Goal: Task Accomplishment & Management: Manage account settings

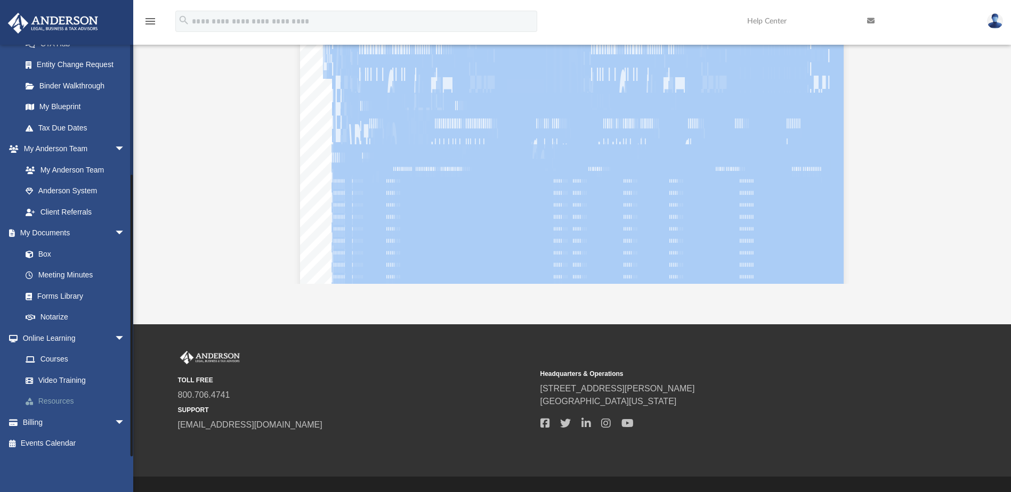
scroll to position [121, 0]
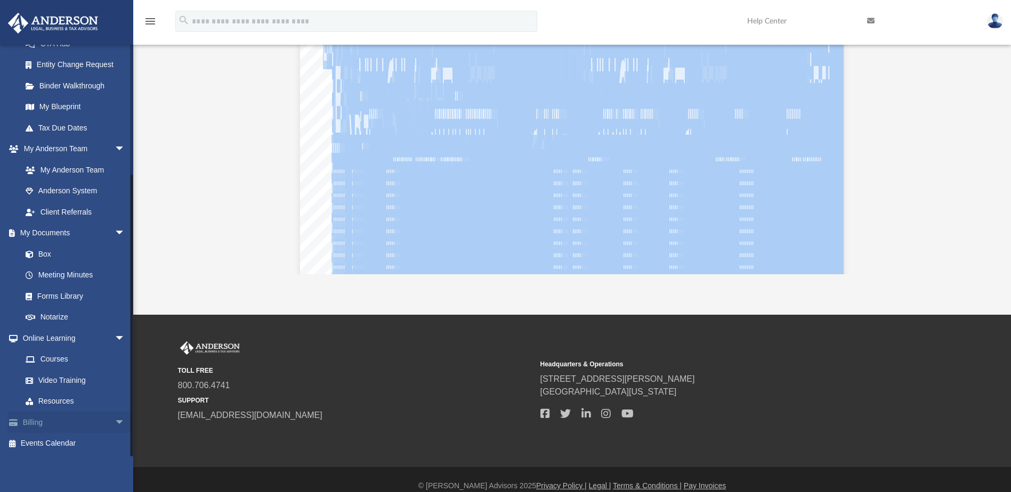
click at [31, 420] on link "Billing arrow_drop_down" at bounding box center [74, 422] width 134 height 21
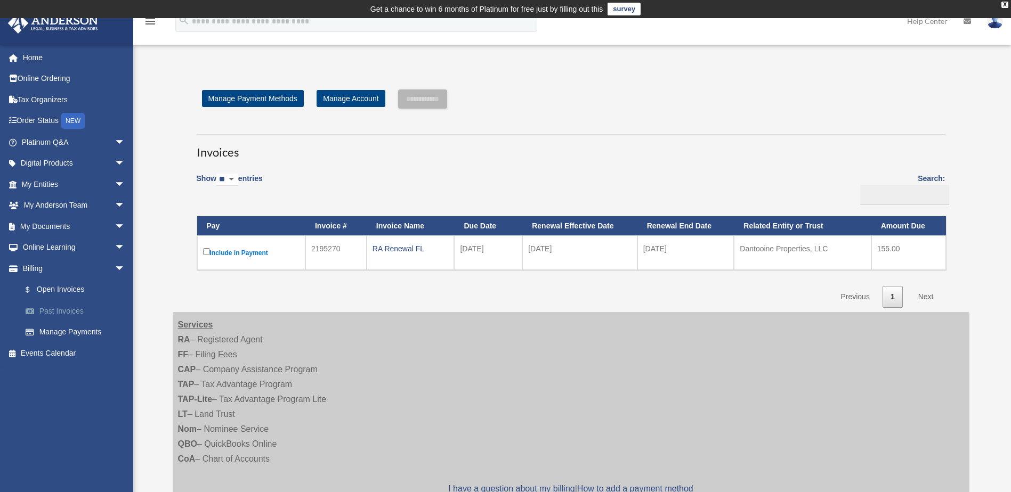
click at [61, 312] on link "Past Invoices" at bounding box center [78, 311] width 126 height 21
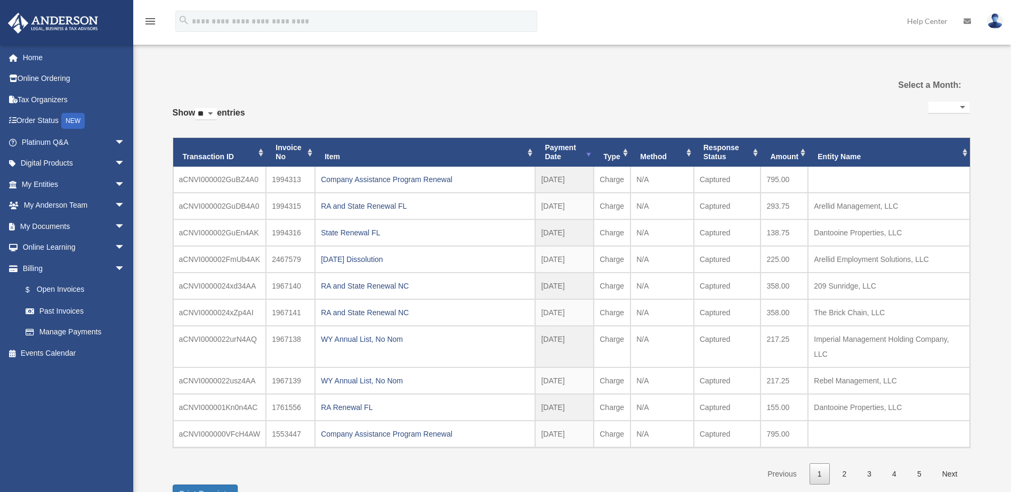
select select
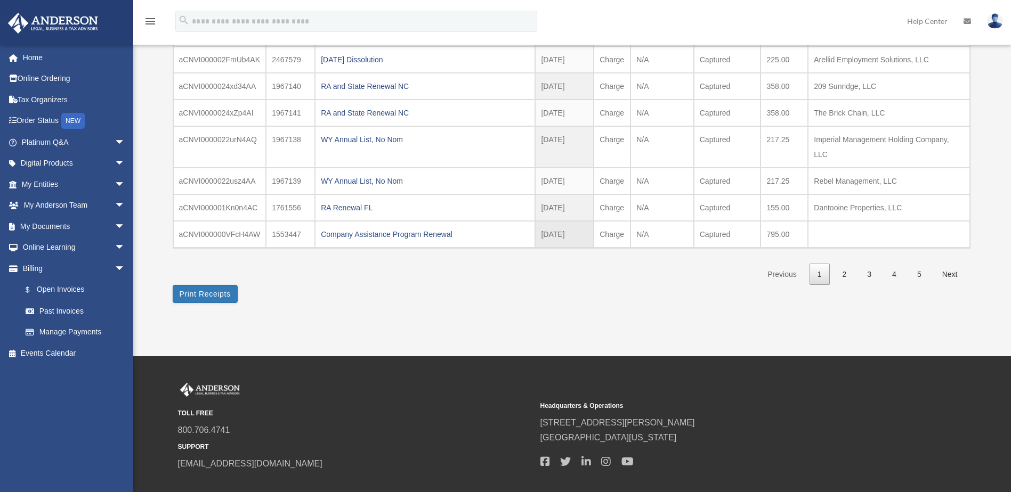
scroll to position [219, 0]
click at [847, 274] on link "2" at bounding box center [845, 274] width 20 height 22
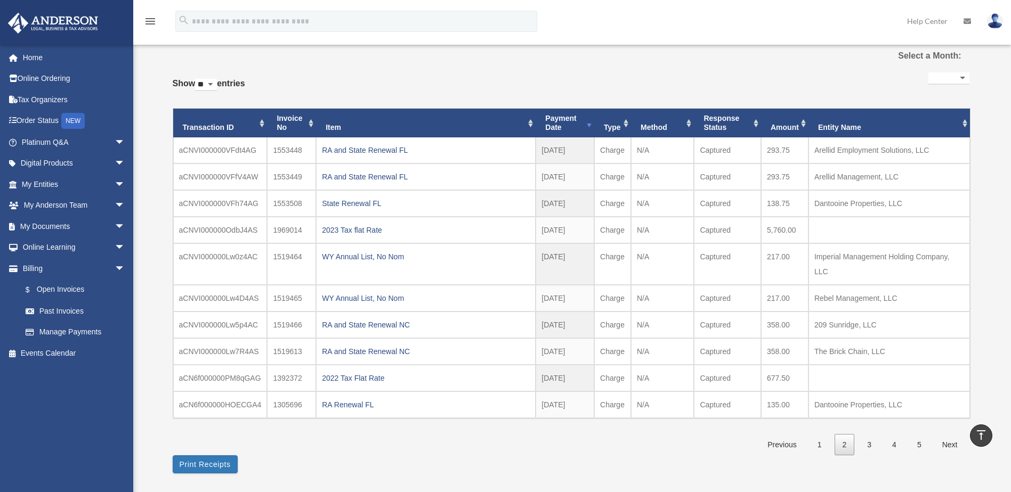
scroll to position [47, 0]
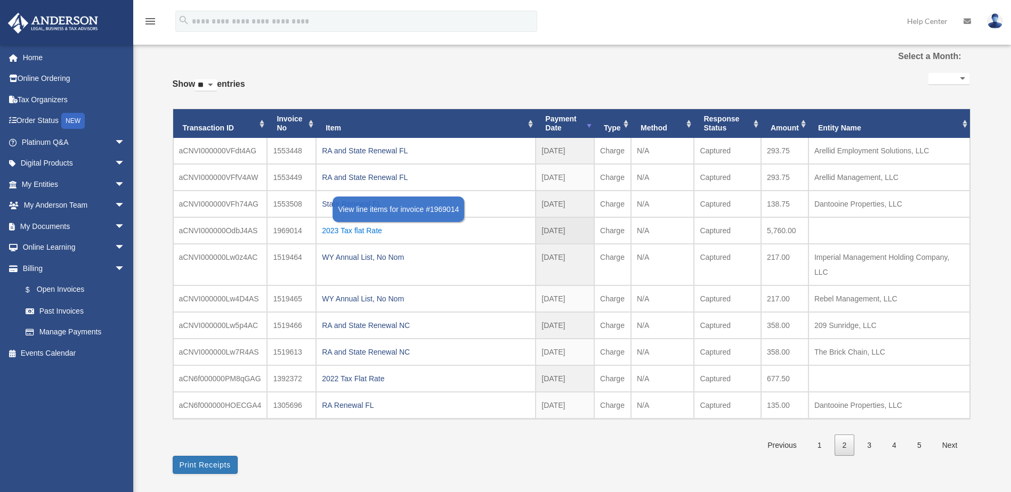
click at [359, 230] on div "2023 Tax flat Rate" at bounding box center [426, 230] width 208 height 15
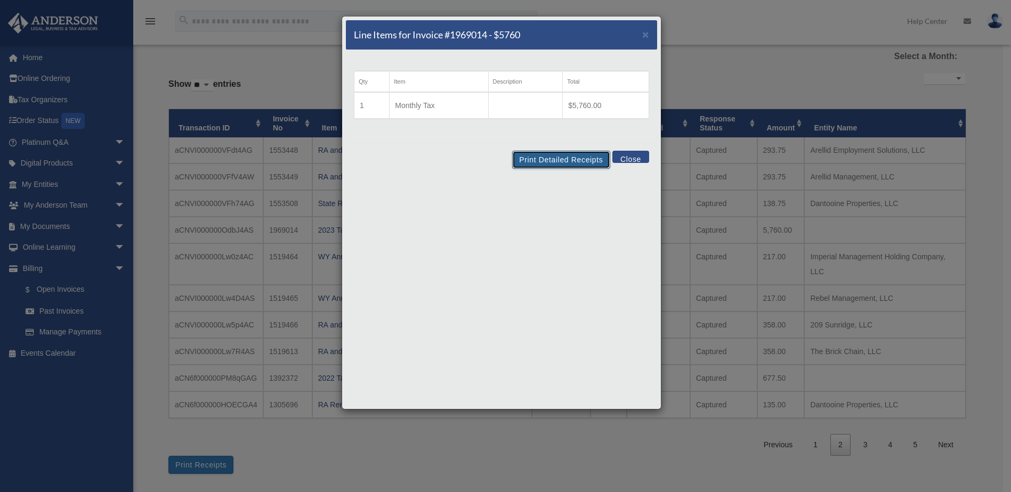
click at [572, 159] on button "Print Detailed Receipts" at bounding box center [561, 160] width 98 height 18
click at [646, 33] on span "×" at bounding box center [645, 34] width 7 height 12
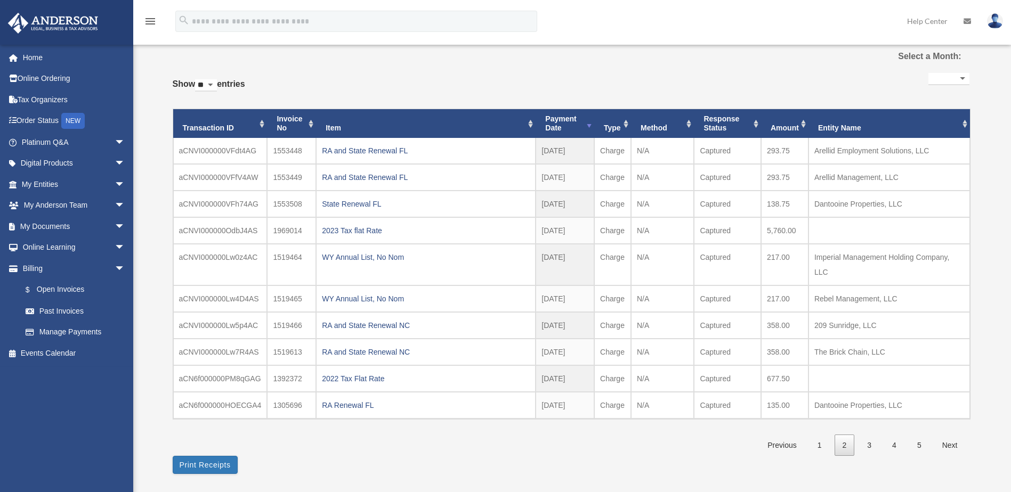
click at [993, 26] on img at bounding box center [995, 20] width 16 height 15
click at [826, 49] on link "My Profile" at bounding box center [835, 50] width 107 height 22
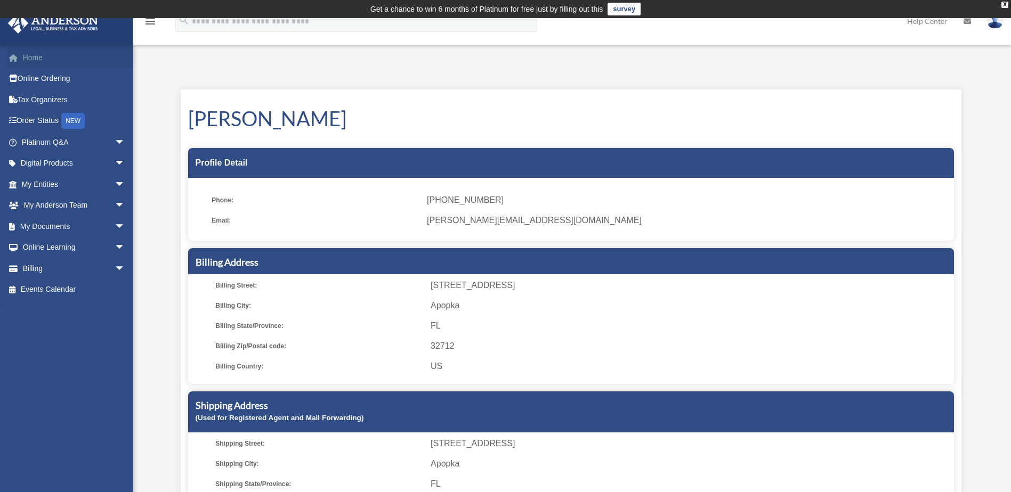
click at [36, 56] on link "Home" at bounding box center [74, 57] width 134 height 21
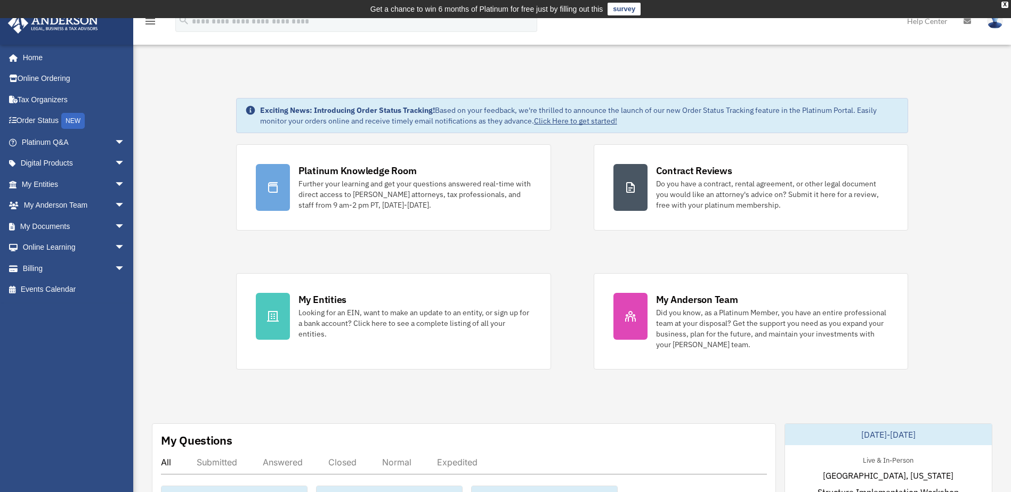
click at [998, 27] on img at bounding box center [995, 20] width 16 height 15
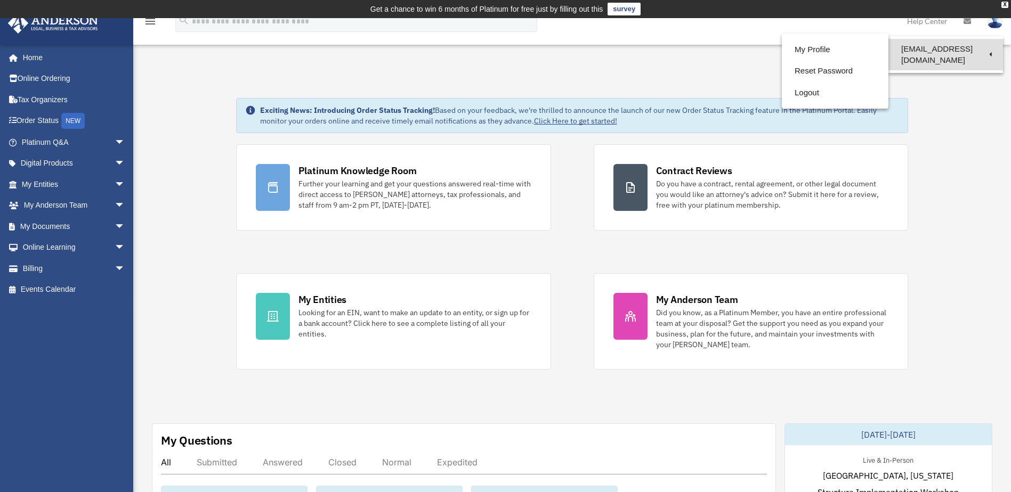
click at [973, 47] on link "[EMAIL_ADDRESS][DOMAIN_NAME]" at bounding box center [945, 54] width 115 height 31
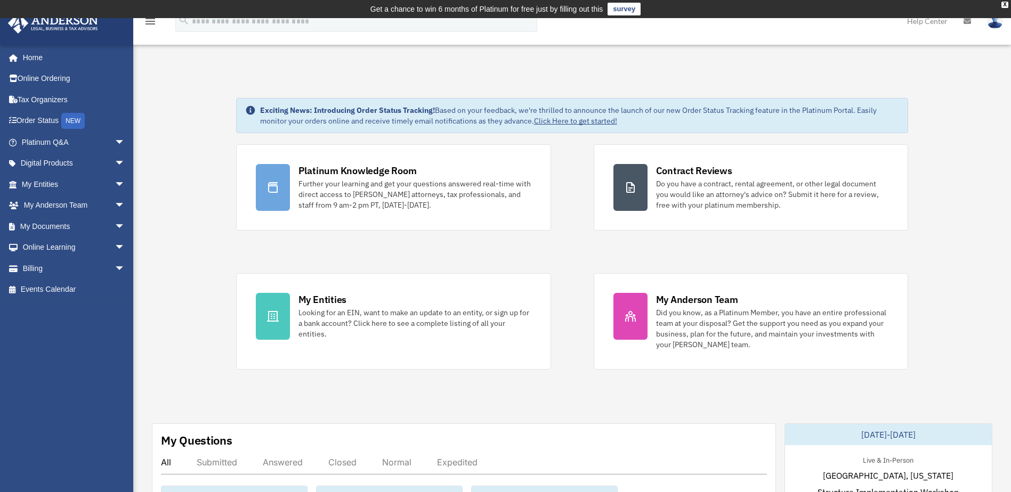
click at [996, 25] on img at bounding box center [995, 20] width 16 height 15
click at [1005, 4] on div "X" at bounding box center [1004, 5] width 7 height 6
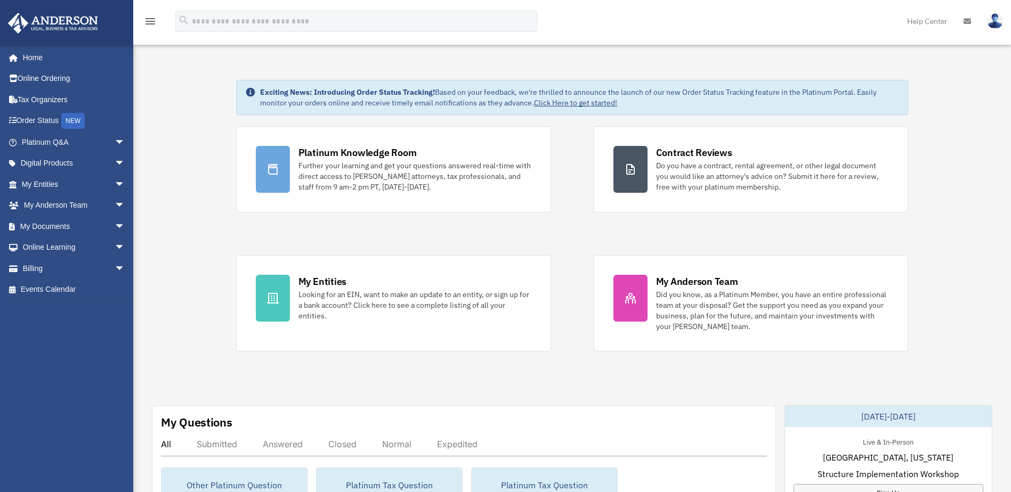
click at [150, 19] on icon "menu" at bounding box center [150, 21] width 13 height 13
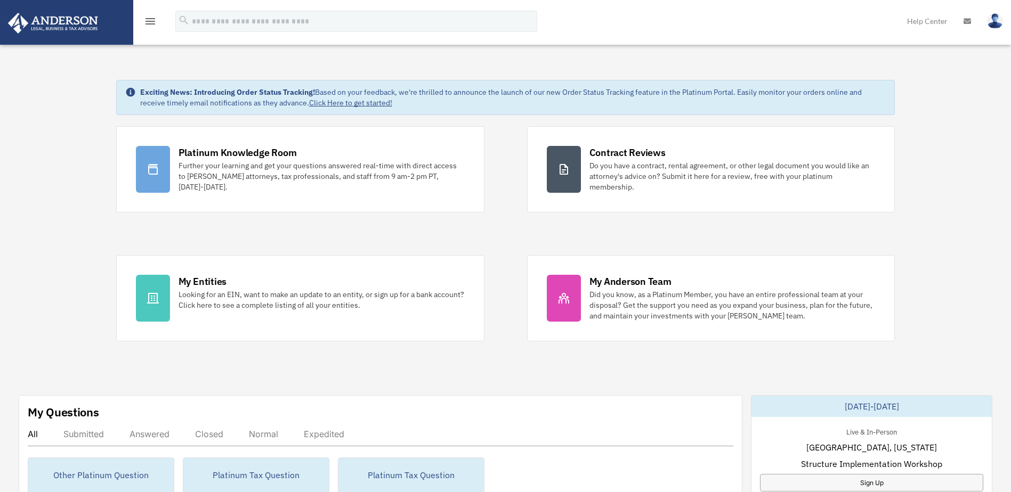
click at [150, 22] on icon "menu" at bounding box center [150, 21] width 13 height 13
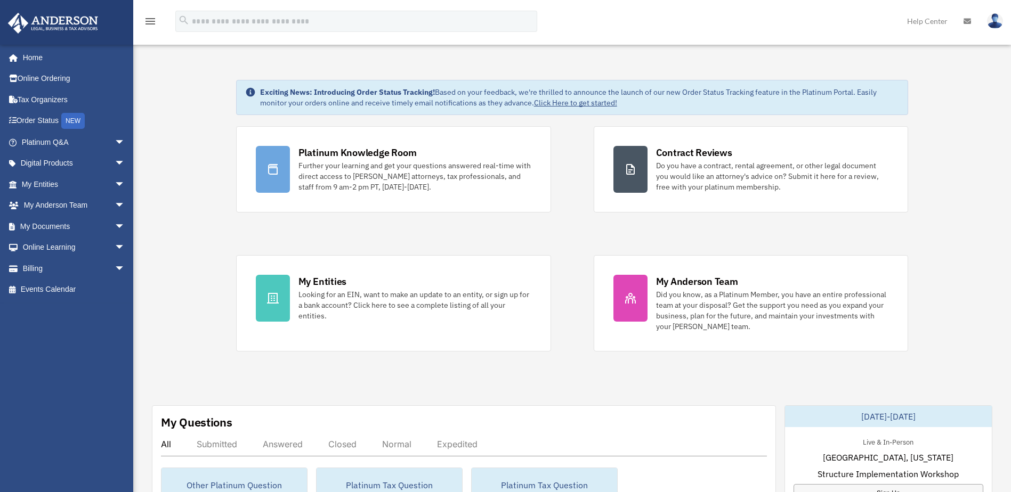
click at [995, 22] on img at bounding box center [995, 20] width 16 height 15
click at [828, 68] on link "Reset Password" at bounding box center [835, 71] width 107 height 22
click at [926, 22] on link "Help Center" at bounding box center [927, 21] width 56 height 42
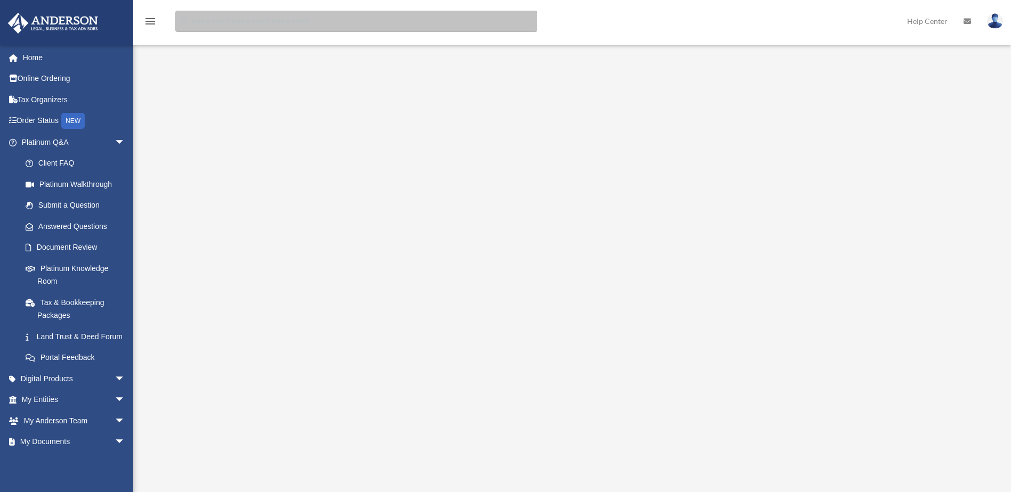
click at [230, 22] on input "search" at bounding box center [356, 21] width 362 height 21
type input "**********"
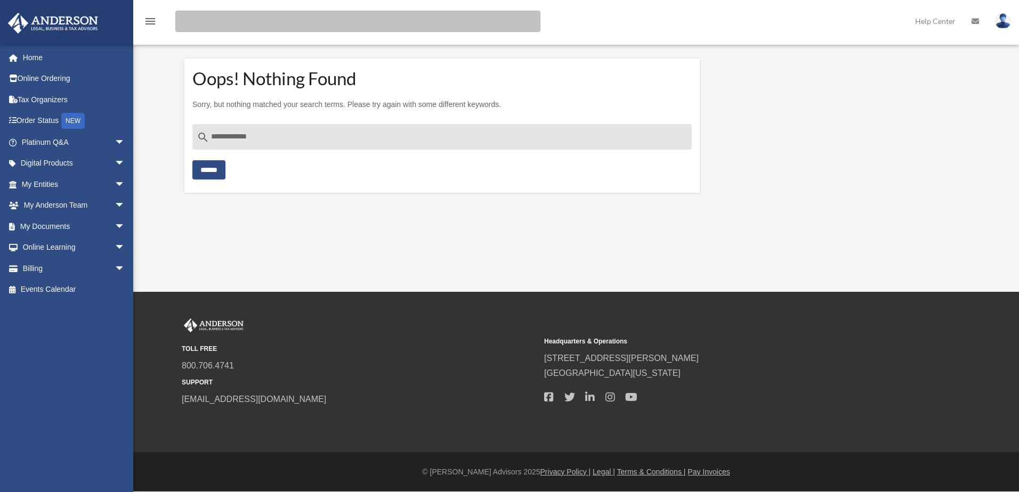
click at [242, 23] on input "Search for:" at bounding box center [357, 21] width 365 height 21
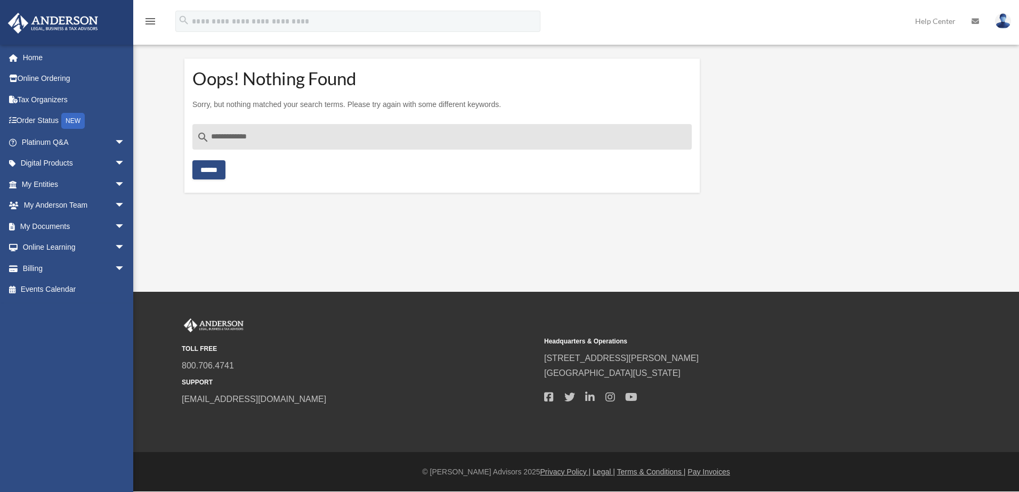
click at [296, 145] on input "**********" at bounding box center [441, 137] width 499 height 26
type input "**********"
click at [192, 160] on input "******" at bounding box center [208, 169] width 33 height 19
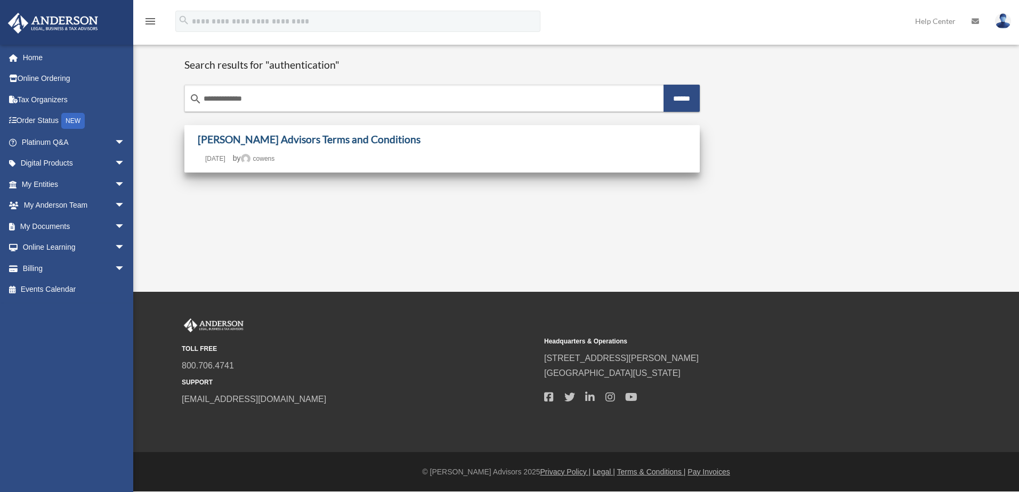
click at [352, 141] on link "[PERSON_NAME] Advisors Terms and Conditions" at bounding box center [309, 139] width 223 height 12
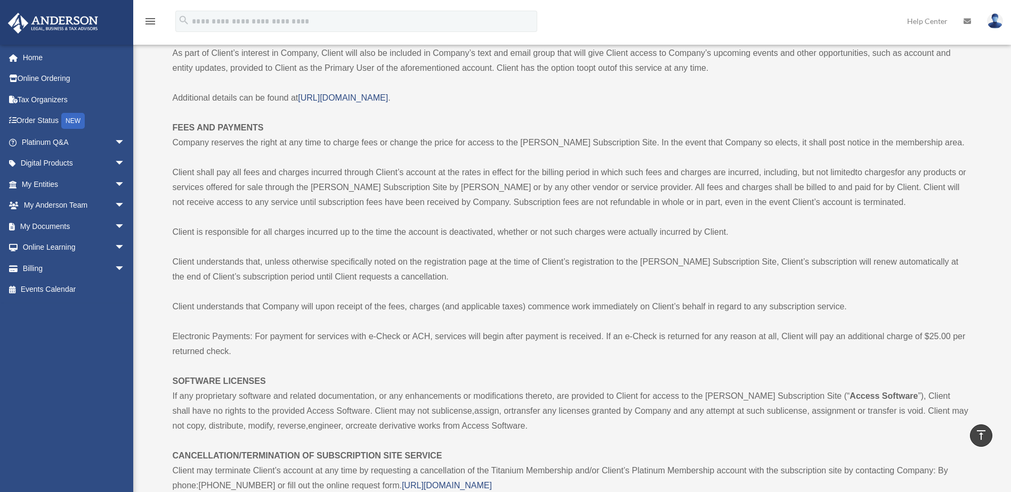
scroll to position [1388, 0]
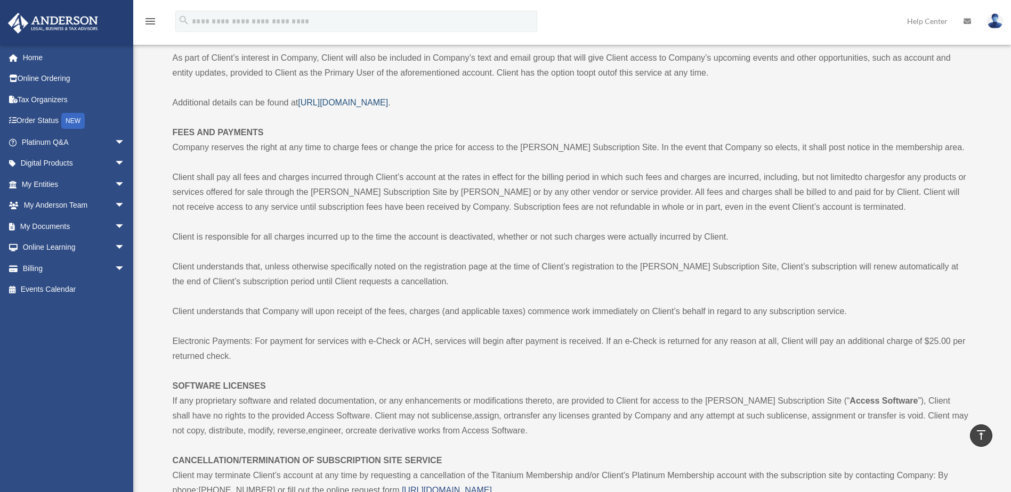
click at [388, 98] on span "https://andersonadvisors.com/digitalcommunications" at bounding box center [343, 102] width 90 height 9
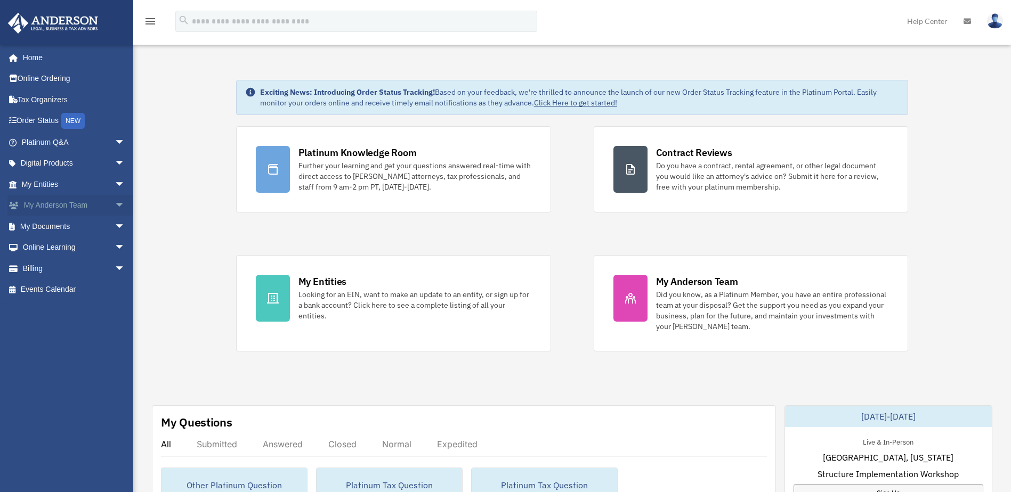
click at [115, 206] on span "arrow_drop_down" at bounding box center [125, 206] width 21 height 22
click at [117, 290] on span "arrow_drop_down" at bounding box center [125, 290] width 21 height 22
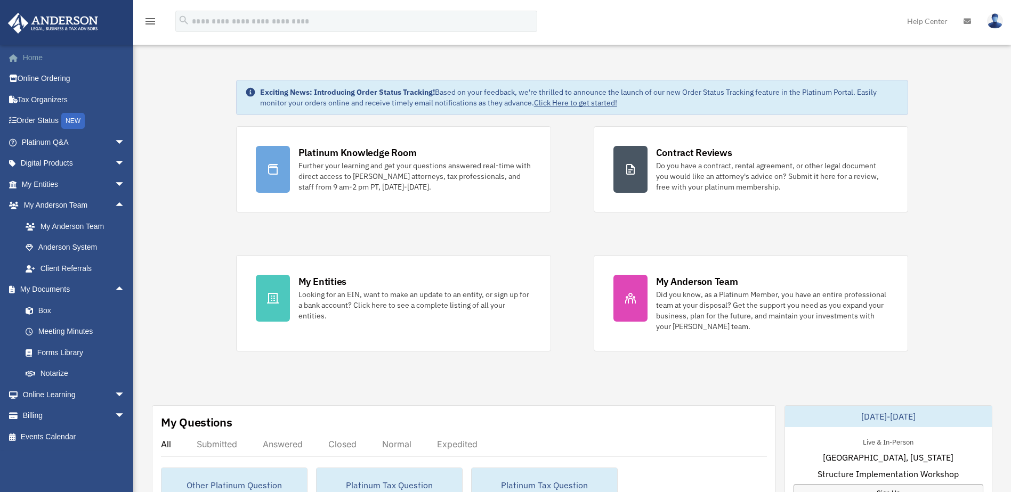
click at [37, 59] on link "Home" at bounding box center [74, 57] width 134 height 21
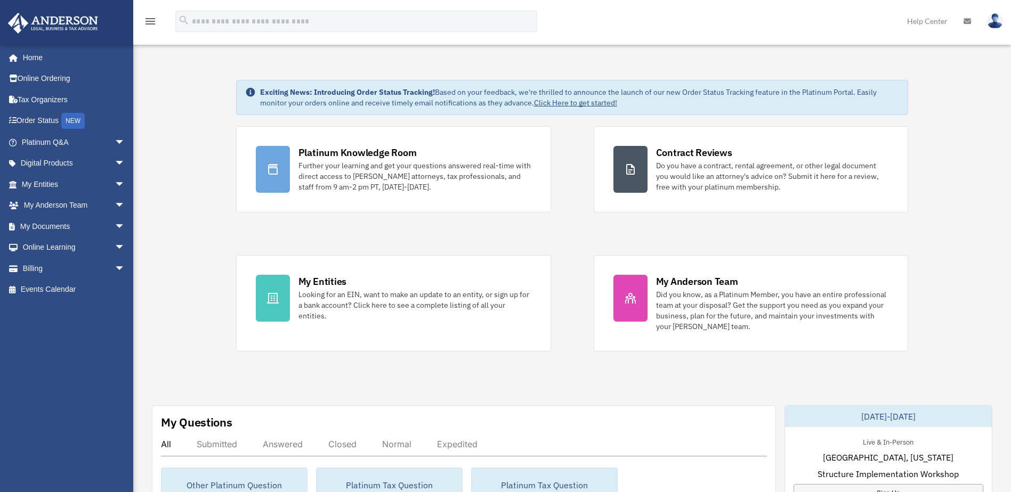
click at [993, 18] on img at bounding box center [995, 20] width 16 height 15
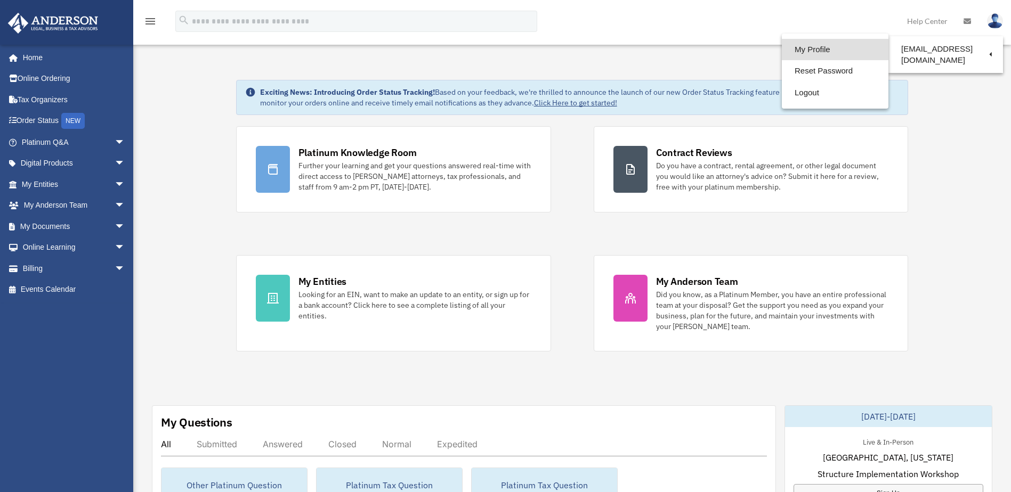
click at [806, 48] on link "My Profile" at bounding box center [835, 50] width 107 height 22
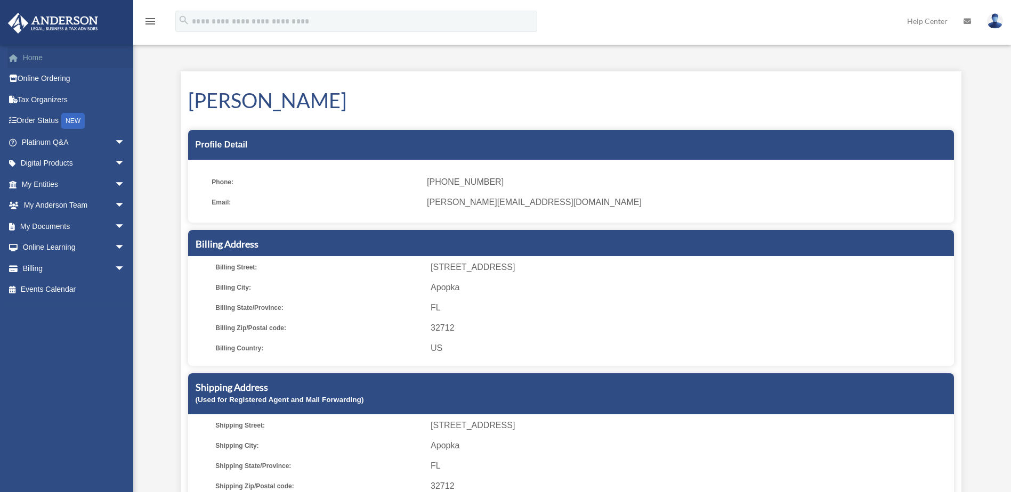
click at [33, 54] on link "Home" at bounding box center [74, 57] width 134 height 21
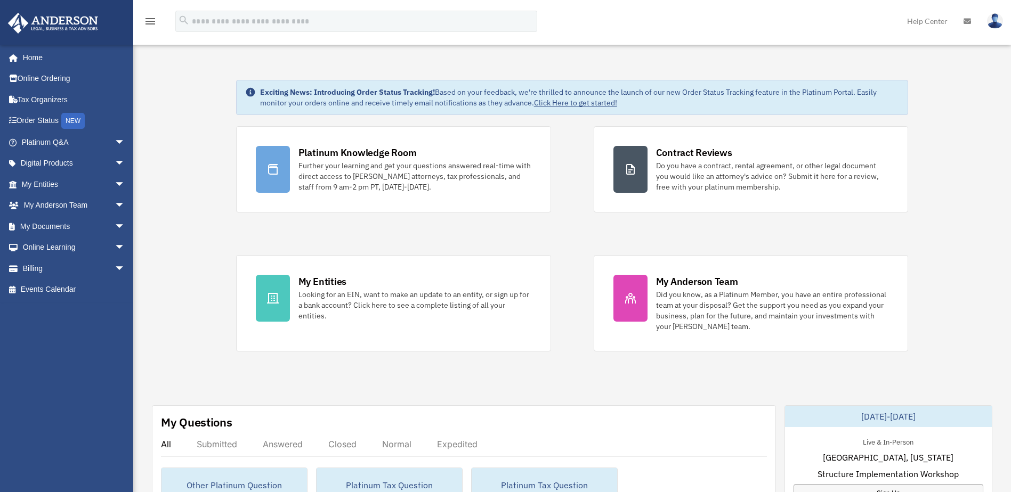
click at [47, 20] on img at bounding box center [53, 23] width 96 height 21
click at [994, 24] on img at bounding box center [995, 20] width 16 height 15
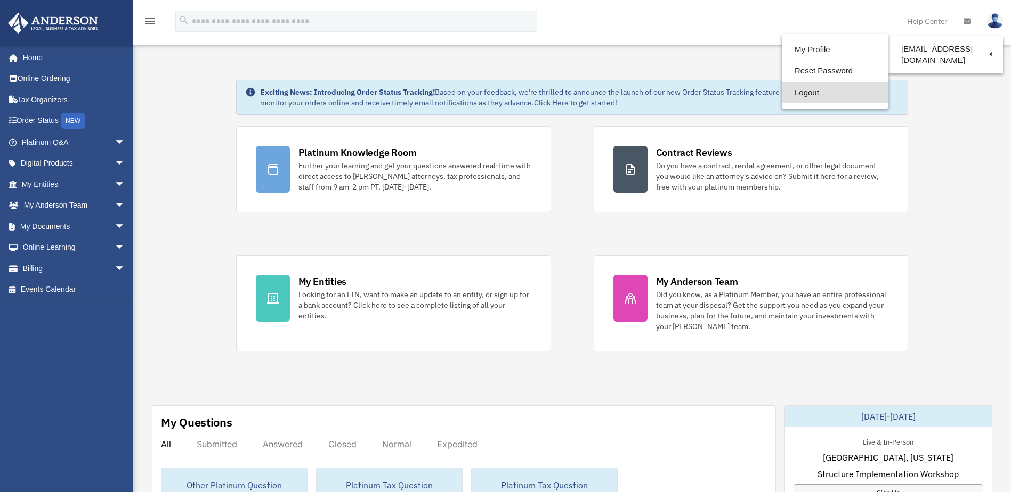
click at [806, 90] on link "Logout" at bounding box center [835, 93] width 107 height 22
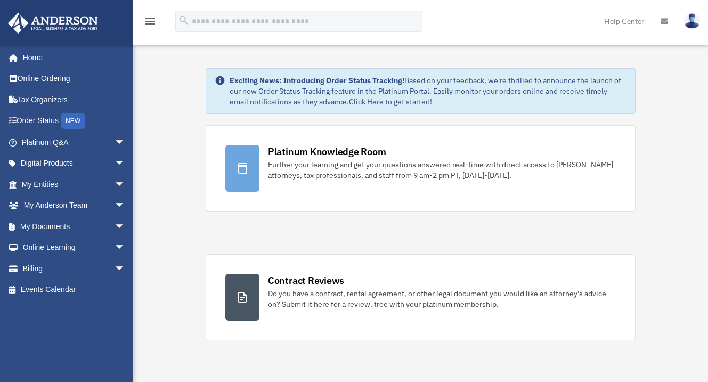
click at [614, 19] on link "Help Center" at bounding box center [624, 21] width 56 height 42
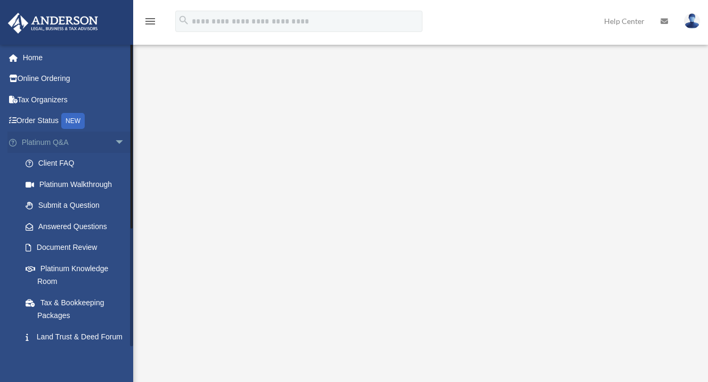
click at [115, 139] on span "arrow_drop_down" at bounding box center [125, 143] width 21 height 22
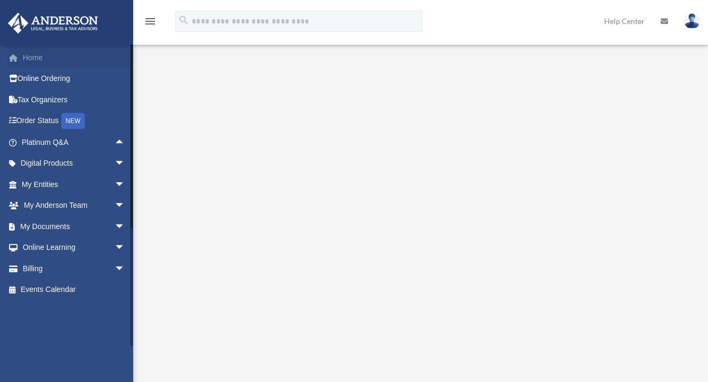
click at [32, 53] on link "Home" at bounding box center [74, 57] width 134 height 21
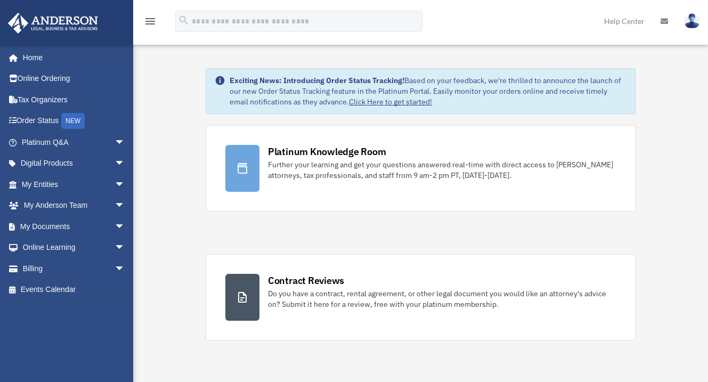
click at [697, 27] on img at bounding box center [692, 20] width 16 height 15
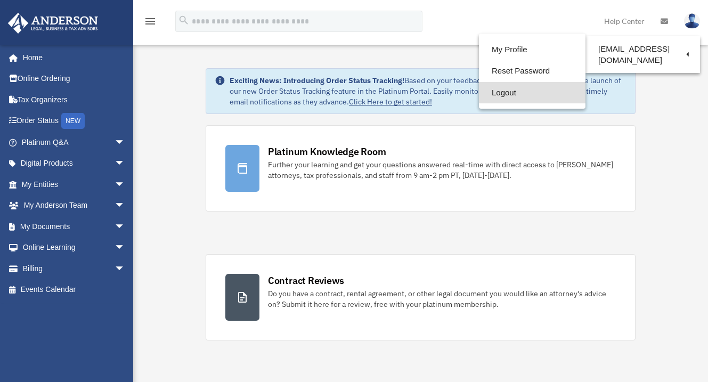
click at [501, 91] on link "Logout" at bounding box center [532, 93] width 107 height 22
